Goal: Communication & Community: Participate in discussion

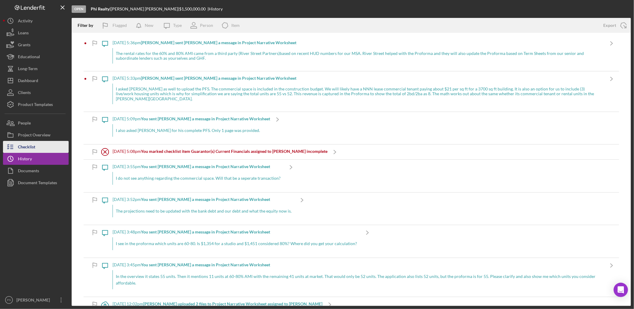
click at [31, 145] on div "Checklist" at bounding box center [26, 147] width 17 height 13
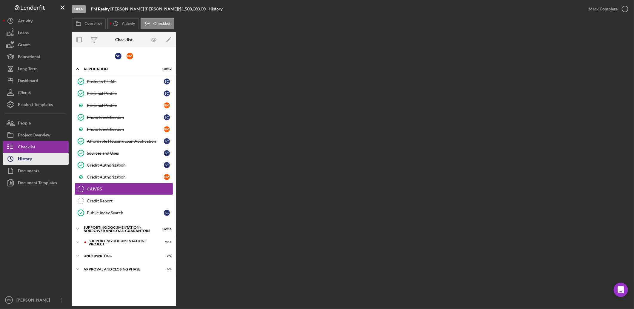
click at [32, 159] on button "Icon/History History" at bounding box center [36, 159] width 66 height 12
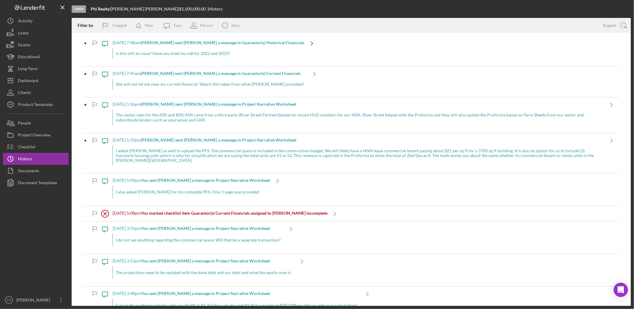
click at [311, 42] on polyline at bounding box center [312, 43] width 2 height 4
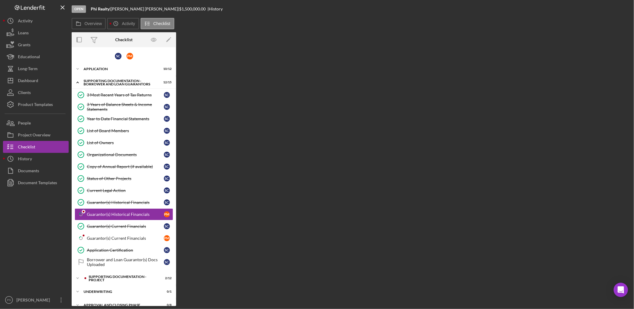
scroll to position [8, 0]
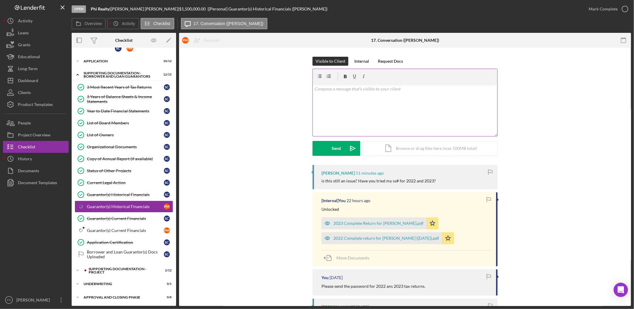
click at [351, 99] on div "v Color teal Color pink Remove color Add row above Add row below Add column bef…" at bounding box center [405, 110] width 184 height 52
click at [344, 149] on button "Send Icon/icon-invite-send" at bounding box center [336, 148] width 48 height 15
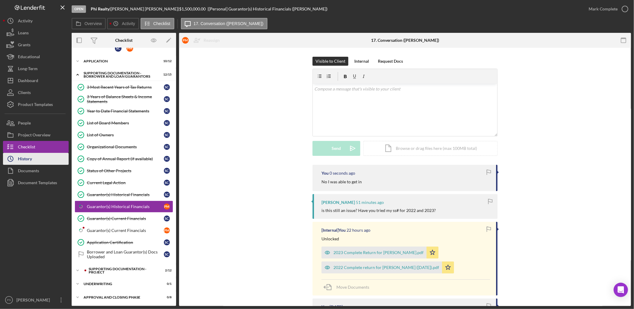
click at [42, 154] on button "Icon/History History" at bounding box center [36, 159] width 66 height 12
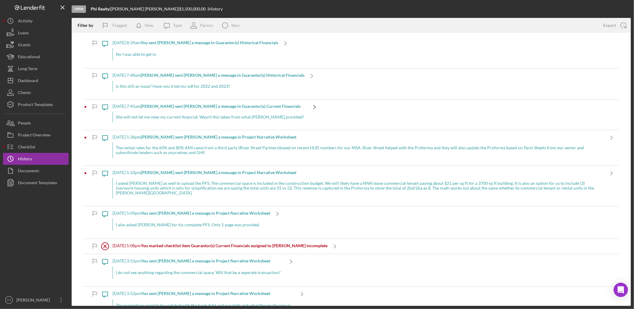
click at [313, 106] on polyline at bounding box center [314, 107] width 2 height 4
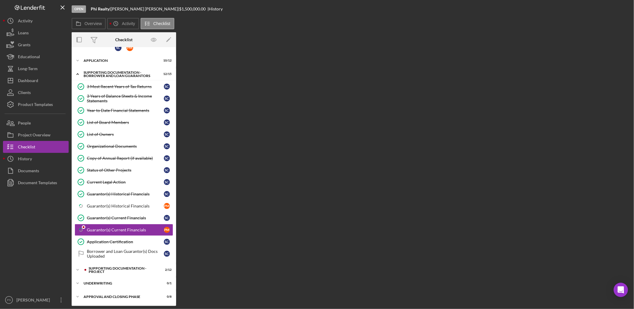
scroll to position [9, 0]
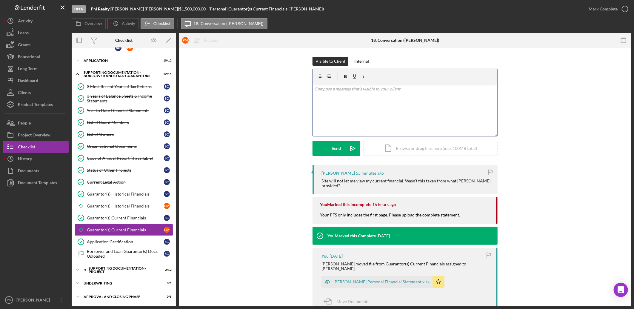
click at [370, 95] on div "v Color teal Color pink Remove color Add row above Add row below Add column bef…" at bounding box center [405, 110] width 184 height 52
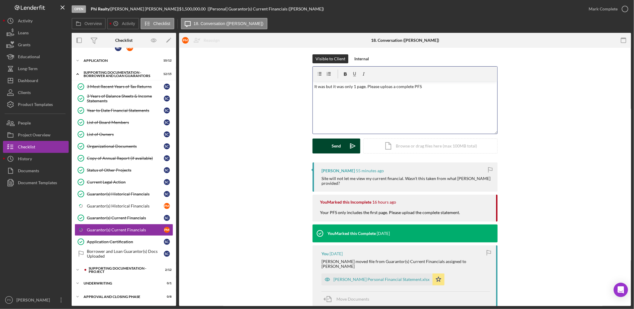
scroll to position [0, 0]
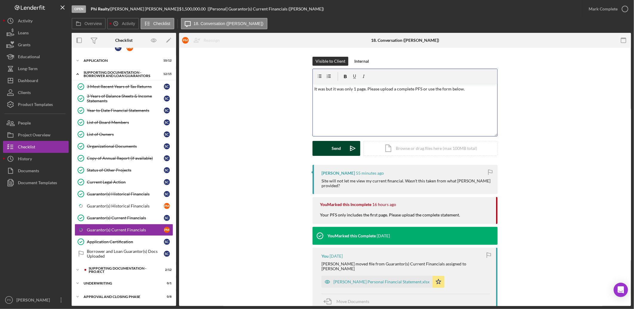
click at [343, 146] on button "Send Icon/icon-invite-send" at bounding box center [336, 148] width 48 height 15
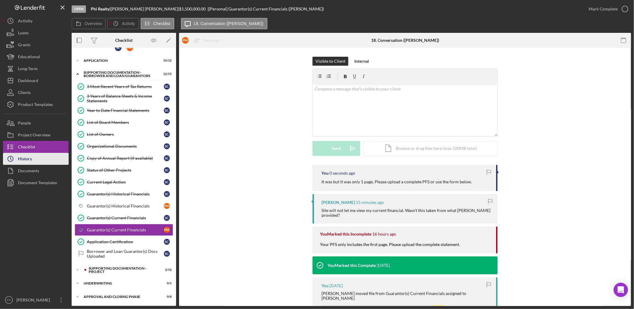
click at [52, 160] on button "Icon/History History" at bounding box center [36, 159] width 66 height 12
